Goal: Find contact information: Find contact information

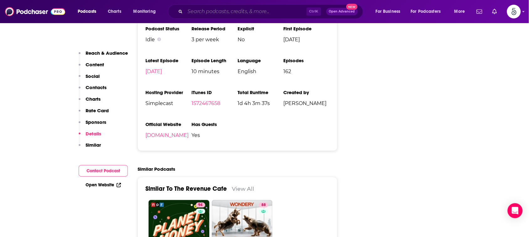
click at [272, 11] on input "Search podcasts, credits, & more..." at bounding box center [245, 12] width 121 height 10
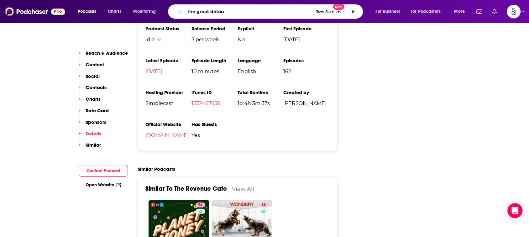
type input "the great detour"
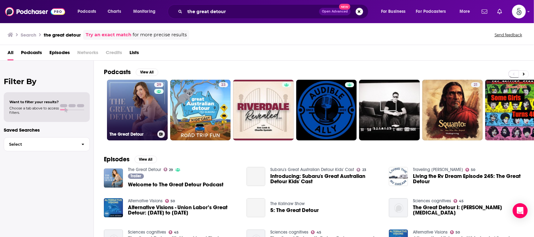
click at [140, 96] on link "29 The Great Detour" at bounding box center [137, 110] width 61 height 61
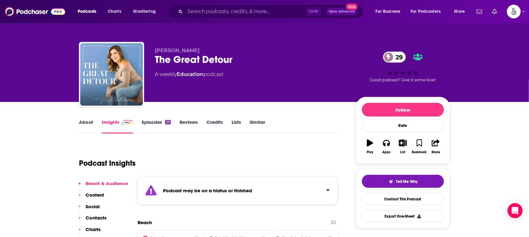
click at [85, 121] on link "About" at bounding box center [86, 126] width 14 height 14
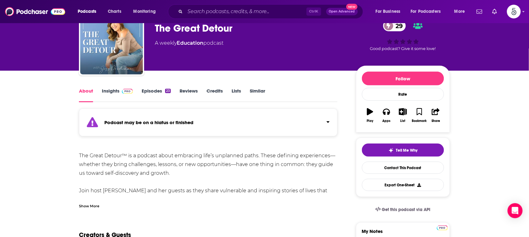
scroll to position [46, 0]
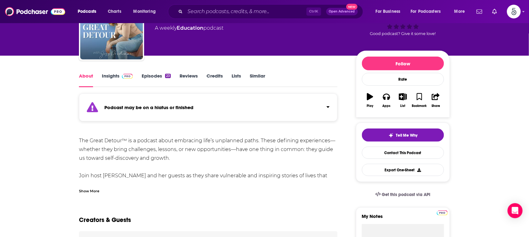
click at [87, 190] on div "Show More" at bounding box center [89, 191] width 20 height 6
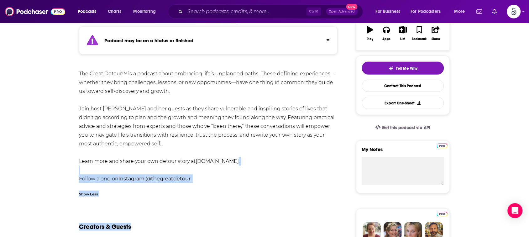
scroll to position [115, 0]
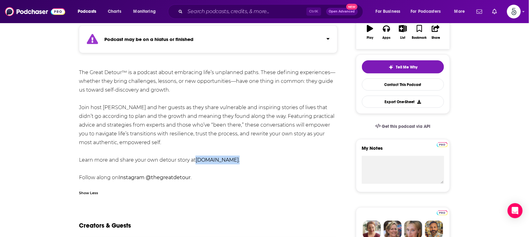
drag, startPoint x: 268, startPoint y: 224, endPoint x: 196, endPoint y: 159, distance: 97.1
click at [196, 159] on div "The Great Detour™ is a podcast about embracing life’s unplanned paths. These de…" at bounding box center [208, 125] width 258 height 114
copy div "[DOMAIN_NAME] ."
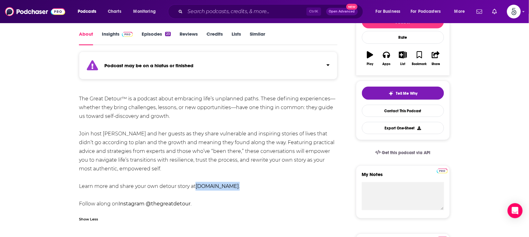
scroll to position [76, 0]
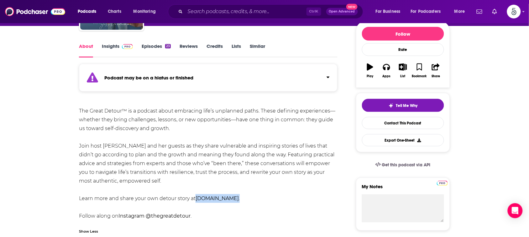
click at [107, 45] on link "Insights" at bounding box center [117, 50] width 31 height 14
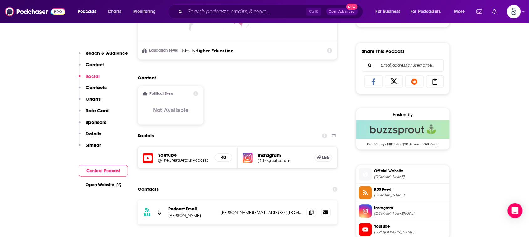
scroll to position [406, 0]
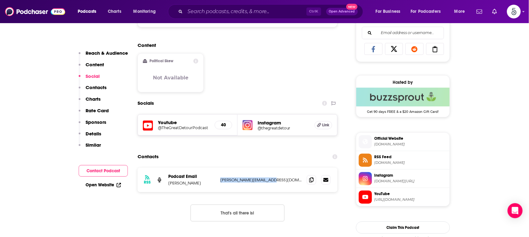
drag, startPoint x: 274, startPoint y: 188, endPoint x: 220, endPoint y: 181, distance: 54.6
click at [220, 181] on div "RSS Podcast Email [PERSON_NAME] [PERSON_NAME][EMAIL_ADDRESS][DOMAIN_NAME] [PERS…" at bounding box center [237, 180] width 200 height 24
copy p "[PERSON_NAME][EMAIL_ADDRESS][DOMAIN_NAME]"
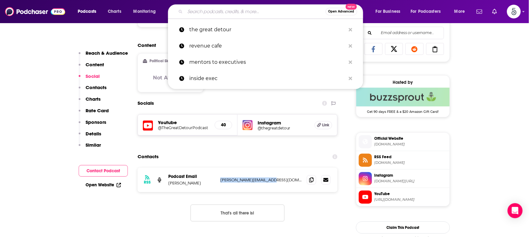
click at [278, 10] on input "Search podcasts, credits, & more..." at bounding box center [255, 12] width 140 height 10
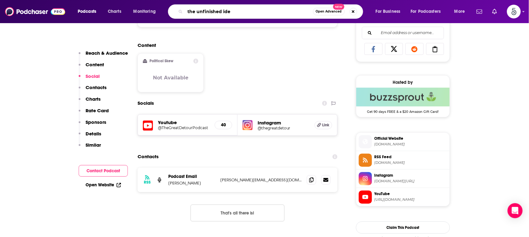
type input "the unfinished idea"
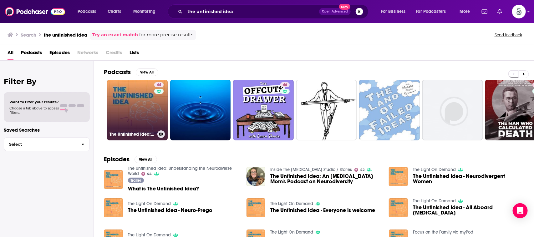
click at [146, 104] on link "44 The Unfinished Idea: Understanding the Neurodiverse World" at bounding box center [137, 110] width 61 height 61
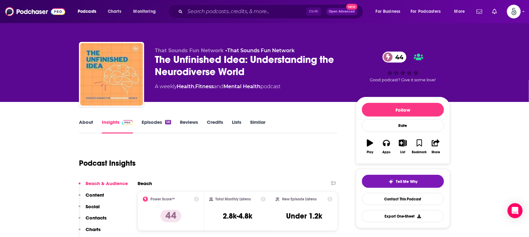
click at [82, 121] on link "About" at bounding box center [86, 126] width 14 height 14
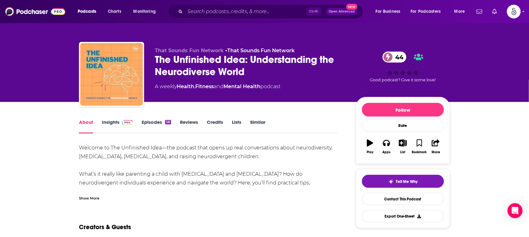
click at [114, 121] on link "Insights" at bounding box center [117, 126] width 31 height 14
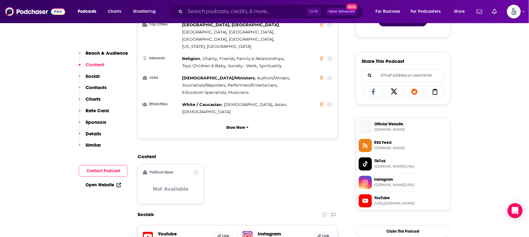
scroll to position [486, 0]
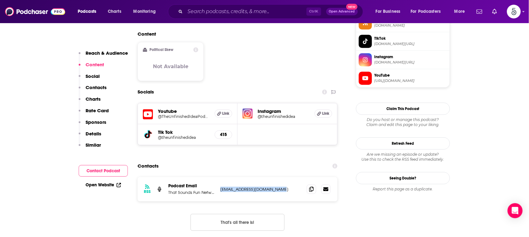
drag, startPoint x: 294, startPoint y: 159, endPoint x: 220, endPoint y: 160, distance: 74.5
click at [220, 187] on p "[EMAIL_ADDRESS][DOMAIN_NAME]" at bounding box center [260, 189] width 81 height 5
copy p "[EMAIL_ADDRESS][DOMAIN_NAME]"
click at [283, 214] on button "That's all there is!" at bounding box center [237, 222] width 94 height 17
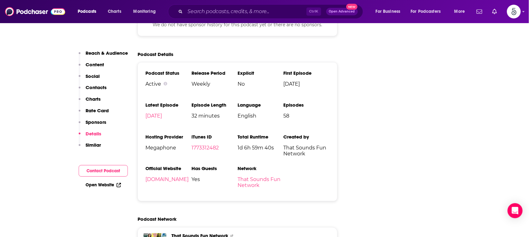
scroll to position [909, 0]
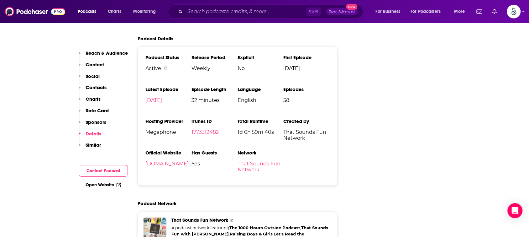
click at [177, 161] on link "[DOMAIN_NAME]" at bounding box center [166, 164] width 43 height 6
